Goal: Task Accomplishment & Management: Manage account settings

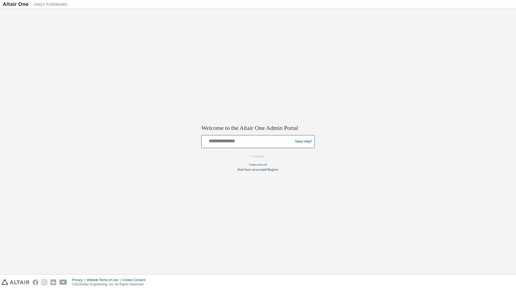
click at [240, 143] on input "text" at bounding box center [248, 140] width 89 height 8
type input "**********"
click at [254, 153] on button "Continue" at bounding box center [257, 156] width 23 height 8
click at [259, 165] on link "Forgot password" at bounding box center [258, 164] width 18 height 3
